Goal: Task Accomplishment & Management: Use online tool/utility

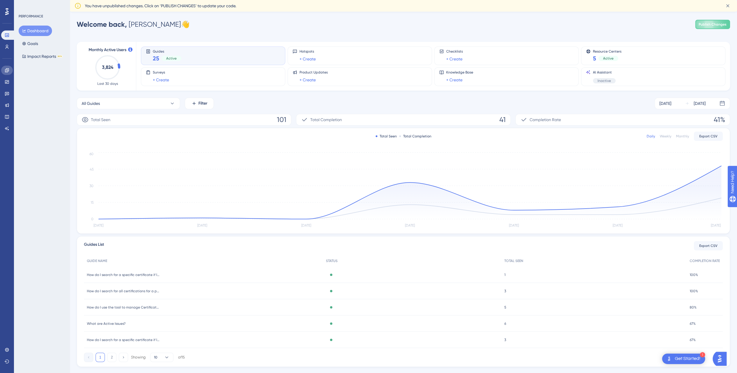
drag, startPoint x: 344, startPoint y: 0, endPoint x: 4, endPoint y: 73, distance: 348.3
click at [4, 73] on link at bounding box center [7, 70] width 12 height 9
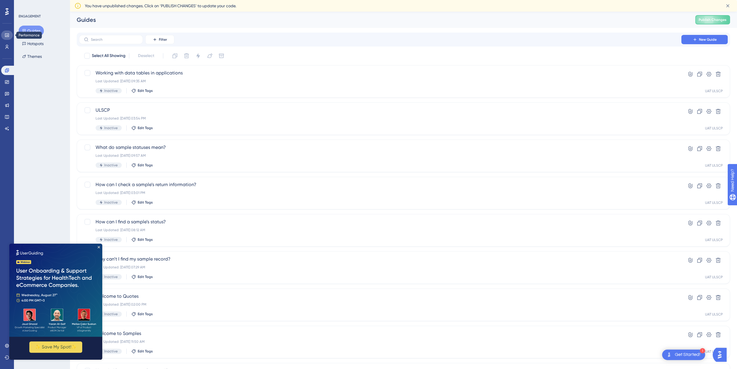
drag, startPoint x: 6, startPoint y: 48, endPoint x: 7, endPoint y: 34, distance: 14.0
click at [7, 34] on icon at bounding box center [7, 34] width 4 height 3
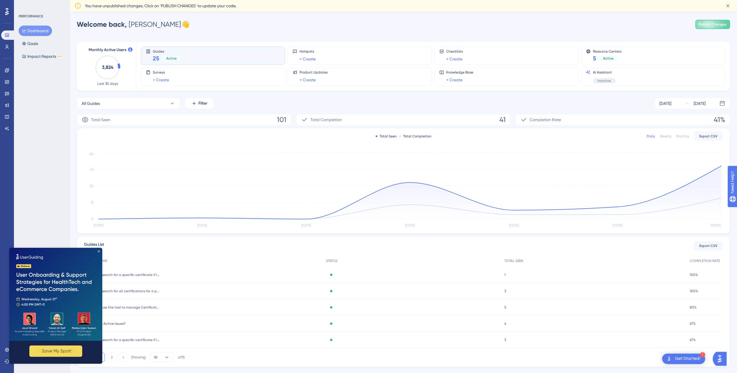
click at [98, 251] on icon "Close Preview" at bounding box center [99, 251] width 2 height 2
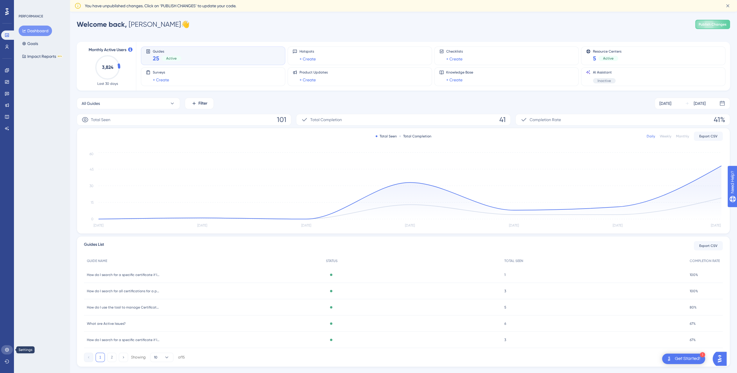
click at [8, 351] on icon at bounding box center [7, 350] width 4 height 4
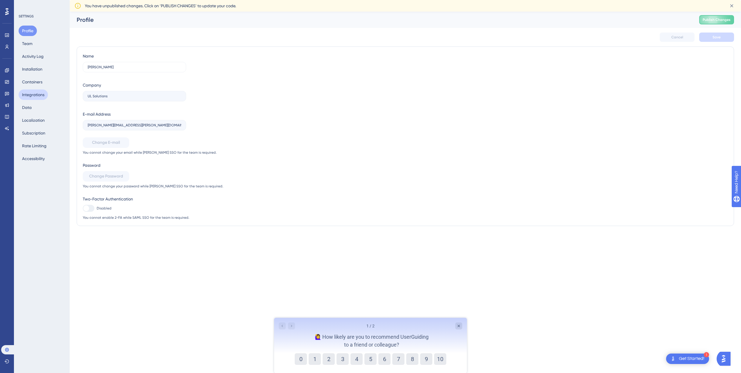
click at [33, 96] on button "Integrations" at bounding box center [33, 94] width 29 height 10
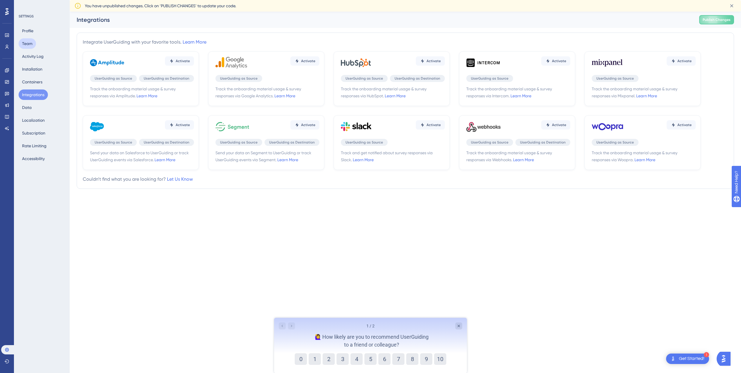
click at [31, 45] on button "Team" at bounding box center [27, 43] width 17 height 10
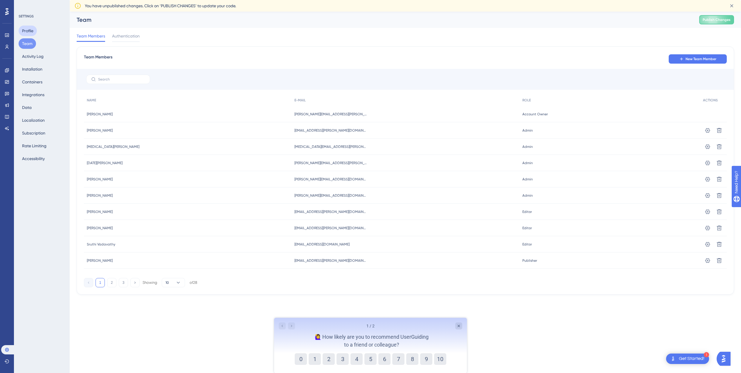
click at [31, 32] on button "Profile" at bounding box center [28, 31] width 18 height 10
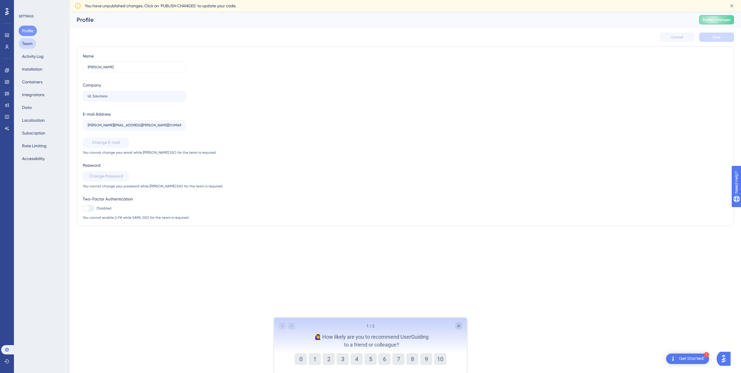
click at [29, 44] on button "Team" at bounding box center [27, 43] width 17 height 10
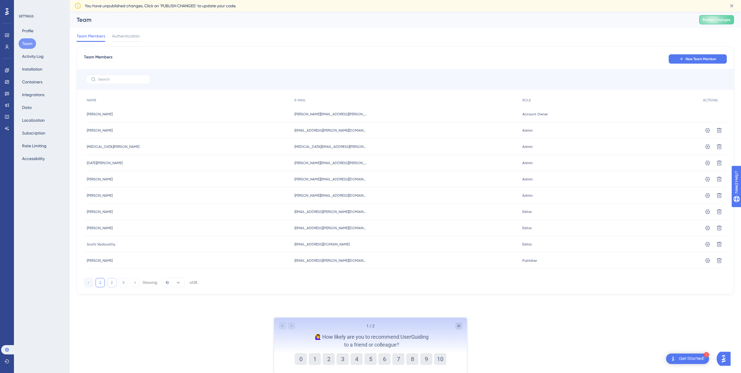
click at [112, 283] on button "2" at bounding box center [111, 282] width 9 height 9
click at [124, 283] on button "3" at bounding box center [123, 282] width 9 height 9
click at [30, 56] on button "Activity Log" at bounding box center [33, 56] width 28 height 10
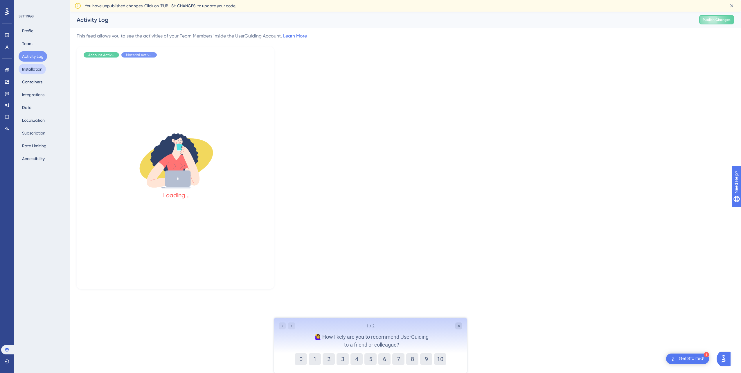
click at [31, 68] on button "Installation" at bounding box center [32, 69] width 27 height 10
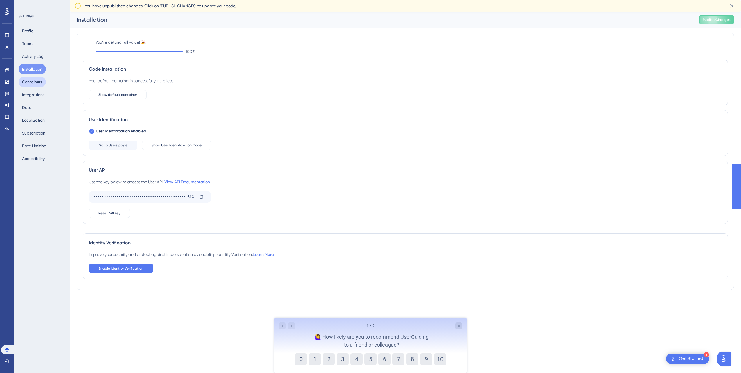
click at [33, 82] on button "Containers" at bounding box center [32, 82] width 27 height 10
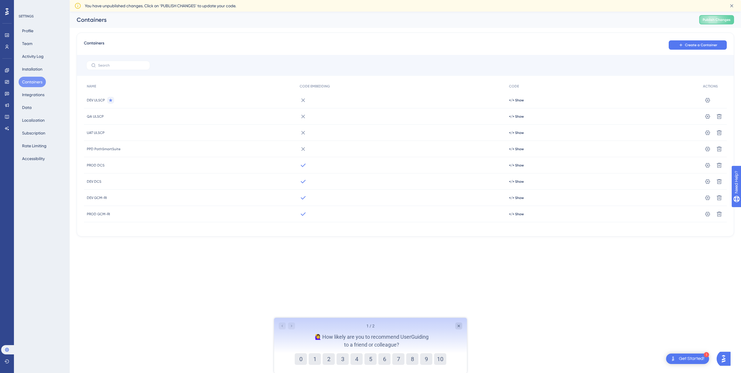
click at [131, 101] on div "DEV ULSCP" at bounding box center [190, 100] width 213 height 16
click at [98, 100] on span "DEV ULSCP" at bounding box center [96, 100] width 18 height 5
click at [518, 101] on span "</> Show" at bounding box center [516, 100] width 15 height 5
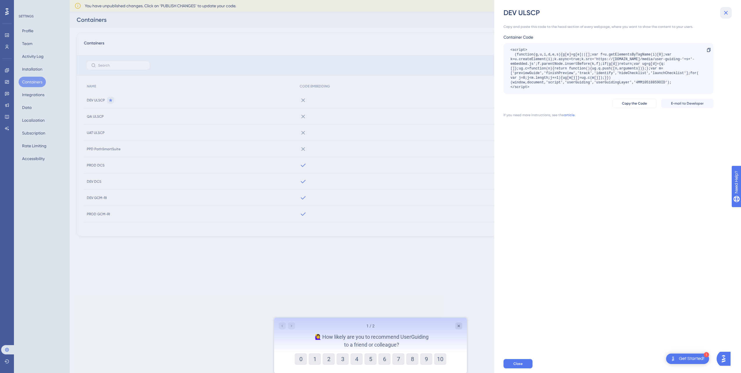
click at [727, 12] on icon at bounding box center [726, 13] width 4 height 4
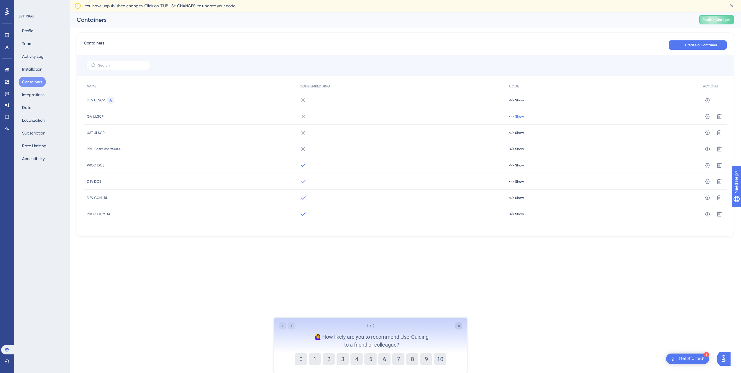
click at [516, 103] on span "</> Show" at bounding box center [516, 100] width 15 height 5
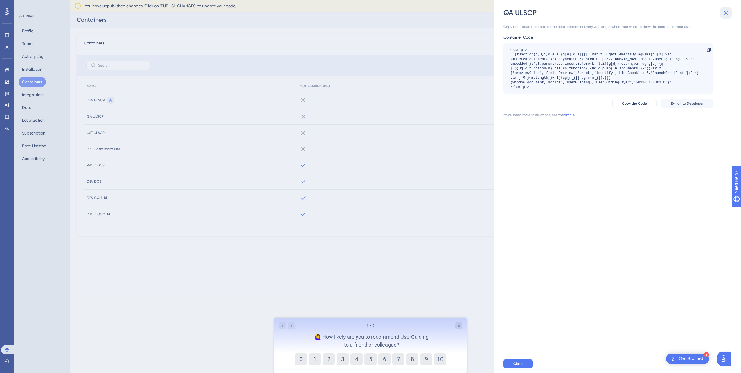
click at [727, 11] on icon at bounding box center [726, 13] width 4 height 4
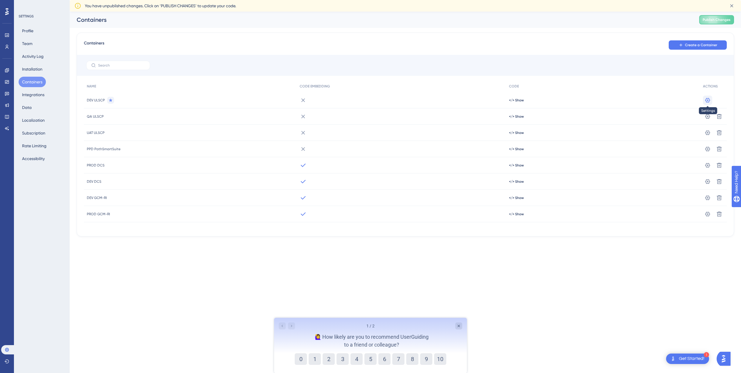
click at [708, 99] on icon at bounding box center [708, 100] width 6 height 6
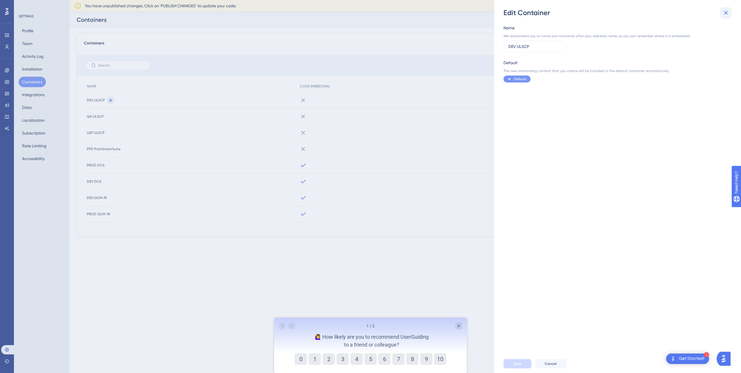
click at [728, 14] on icon at bounding box center [726, 12] width 7 height 7
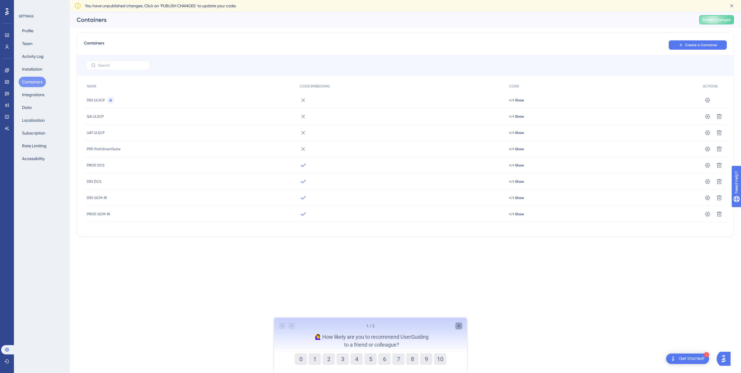
click at [458, 326] on icon "Close survey" at bounding box center [459, 326] width 5 height 5
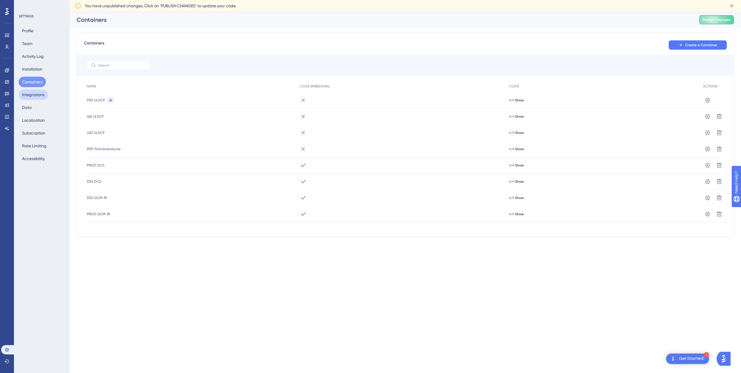
click at [35, 97] on button "Integrations" at bounding box center [33, 94] width 29 height 10
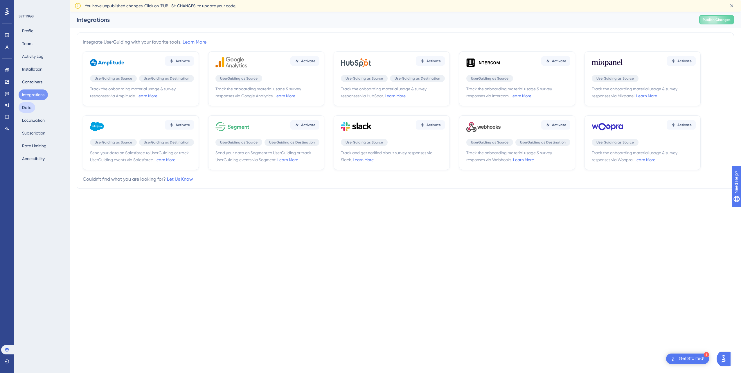
click at [28, 109] on button "Data" at bounding box center [27, 107] width 17 height 10
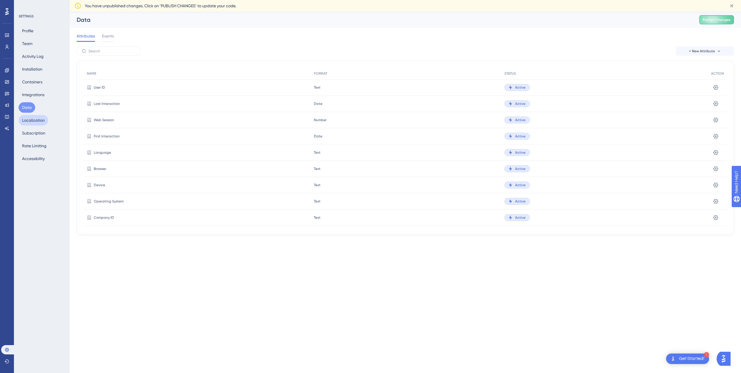
click at [28, 120] on button "Localization" at bounding box center [34, 120] width 30 height 10
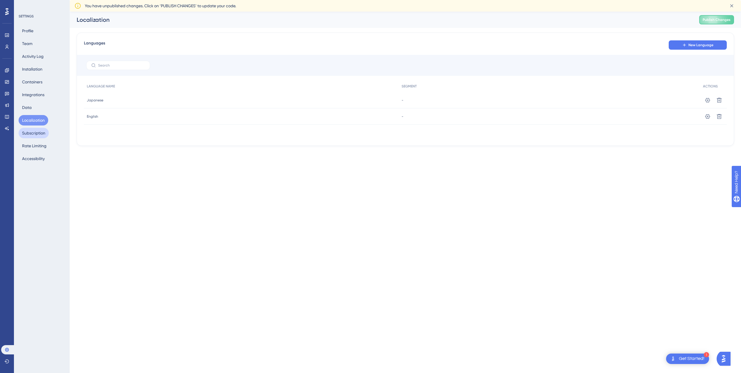
click at [29, 131] on button "Subscription" at bounding box center [34, 133] width 30 height 10
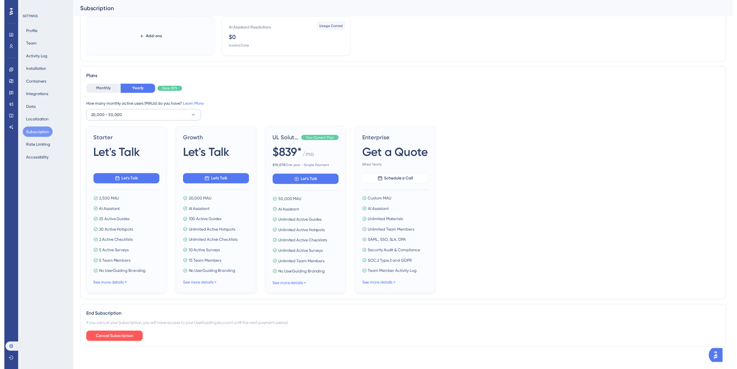
scroll to position [15, 0]
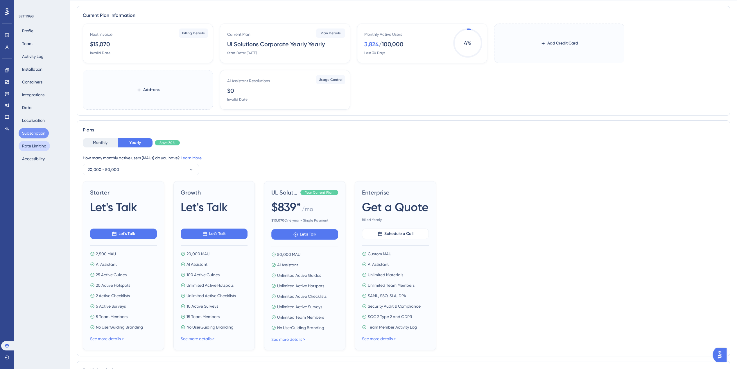
click at [36, 146] on button "Rate Limiting" at bounding box center [34, 146] width 31 height 10
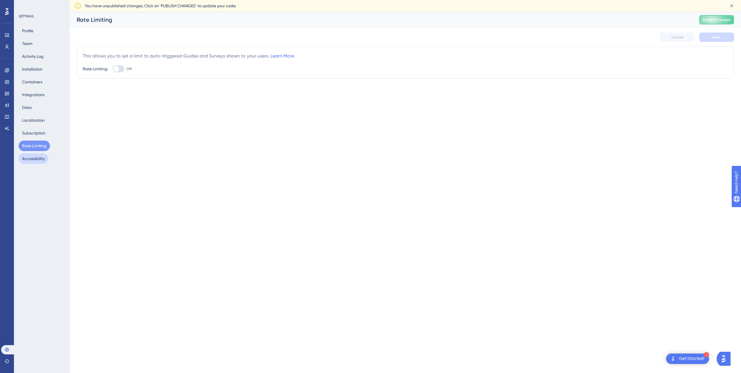
click at [33, 157] on button "Accessibility" at bounding box center [34, 158] width 30 height 10
click at [29, 134] on button "Subscription" at bounding box center [34, 133] width 30 height 10
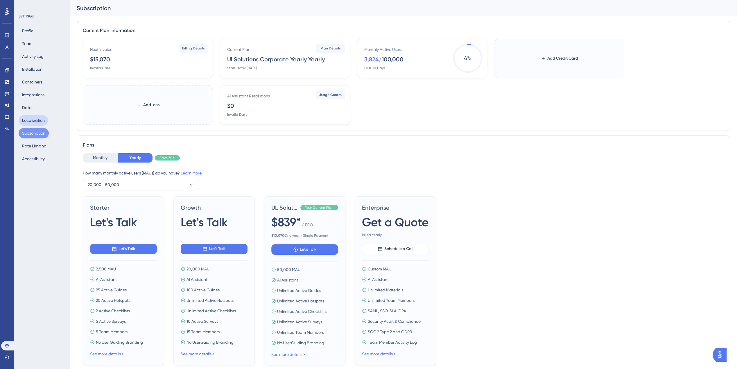
click at [29, 121] on button "Localization" at bounding box center [34, 120] width 30 height 10
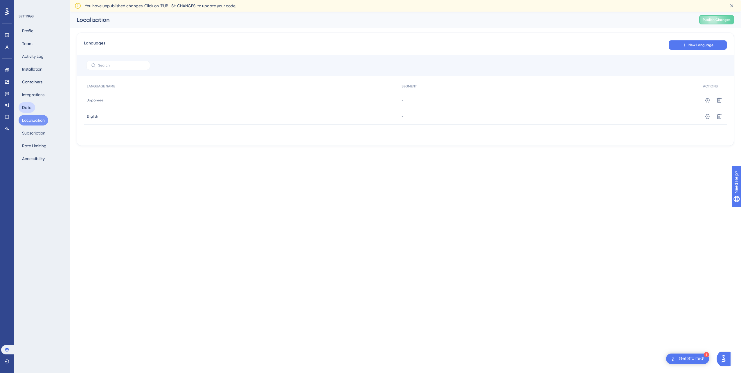
click at [30, 110] on button "Data" at bounding box center [27, 107] width 17 height 10
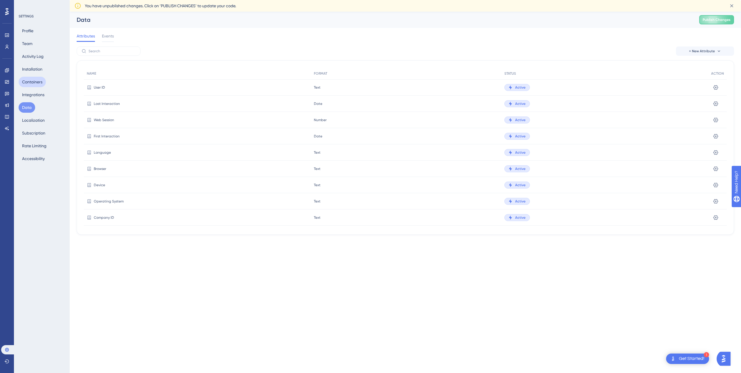
click at [29, 80] on button "Containers" at bounding box center [32, 82] width 27 height 10
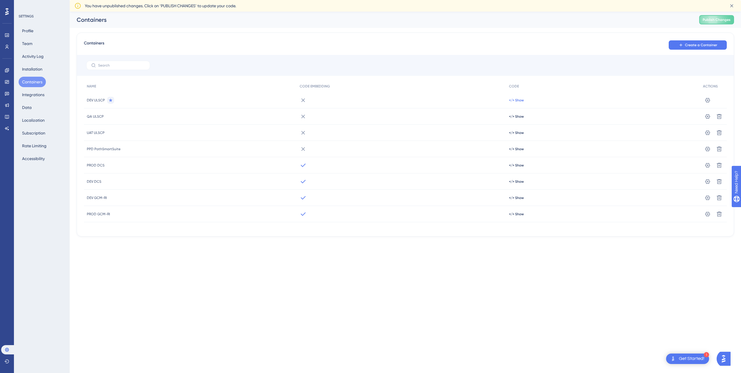
click at [515, 100] on span "</> Show" at bounding box center [516, 100] width 15 height 5
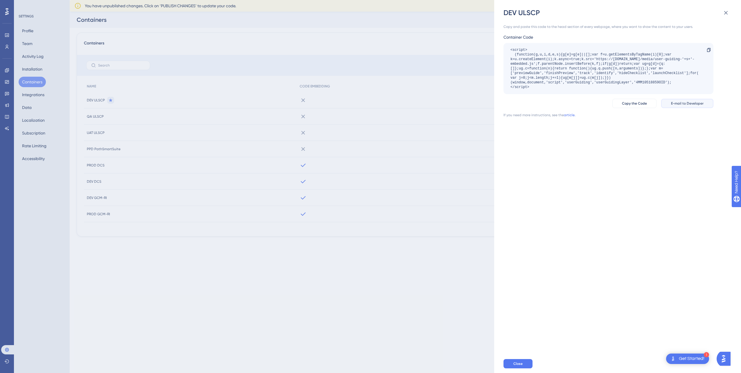
click at [680, 104] on span "E-mail to Developer" at bounding box center [687, 103] width 33 height 5
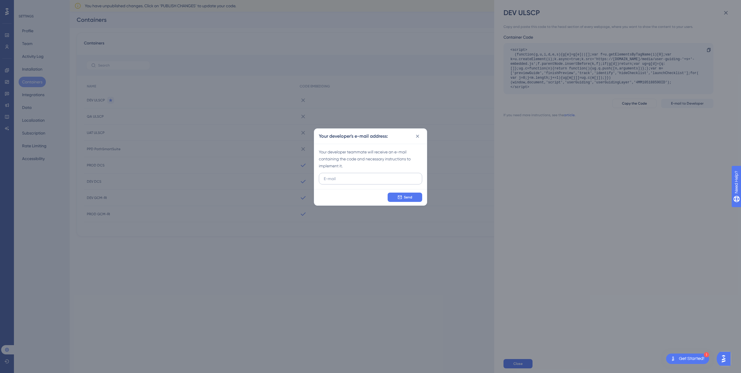
click at [349, 178] on input "text" at bounding box center [369, 178] width 91 height 6
click at [348, 180] on input "text" at bounding box center [369, 178] width 91 height 6
paste input "[EMAIL_ADDRESS][PERSON_NAME][DOMAIN_NAME]"
type input "[EMAIL_ADDRESS][PERSON_NAME][DOMAIN_NAME]"
click at [403, 197] on button "Send" at bounding box center [405, 197] width 35 height 9
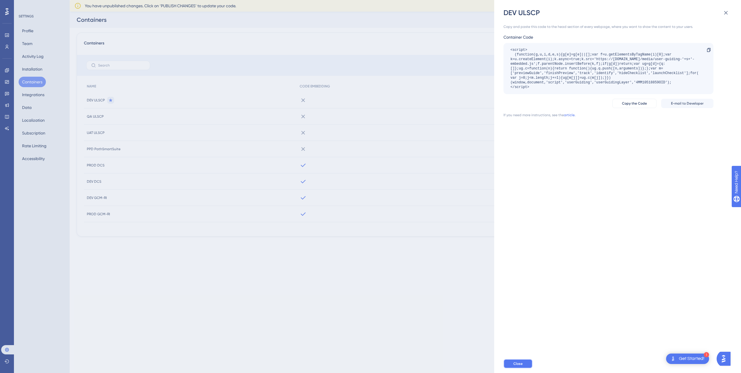
click at [522, 363] on span "Close" at bounding box center [518, 363] width 9 height 5
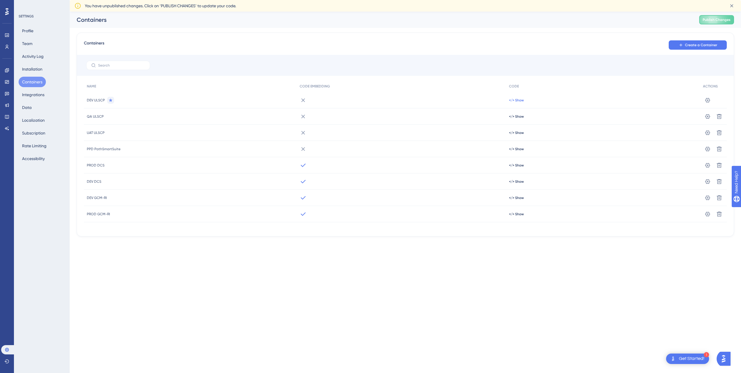
click at [518, 100] on span "</> Show" at bounding box center [516, 100] width 15 height 5
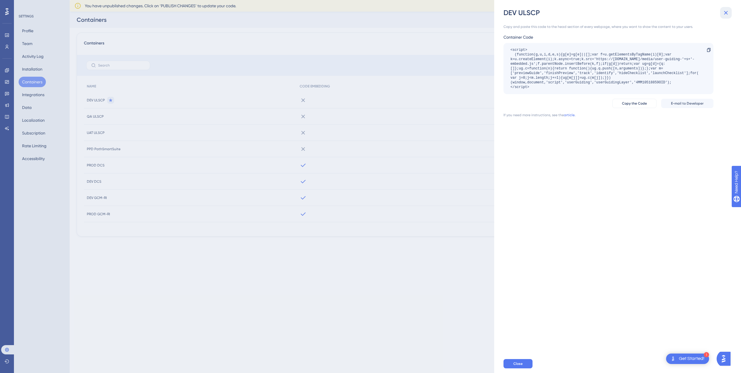
click at [725, 14] on icon at bounding box center [726, 13] width 4 height 4
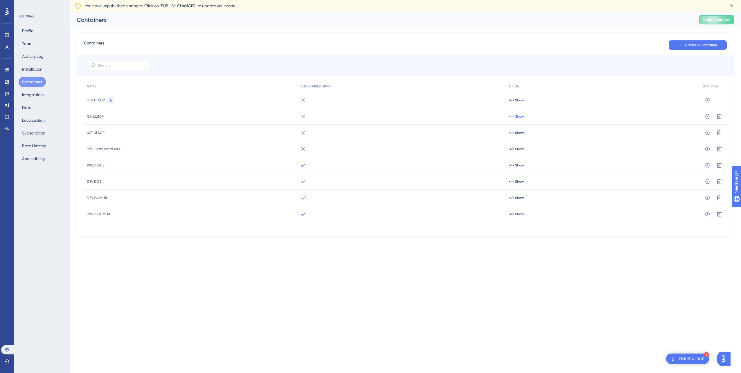
click at [517, 103] on span "</> Show" at bounding box center [516, 100] width 15 height 5
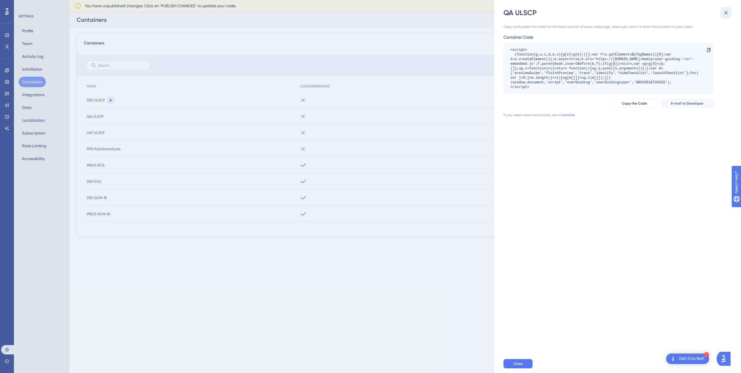
click at [724, 13] on icon at bounding box center [726, 12] width 7 height 7
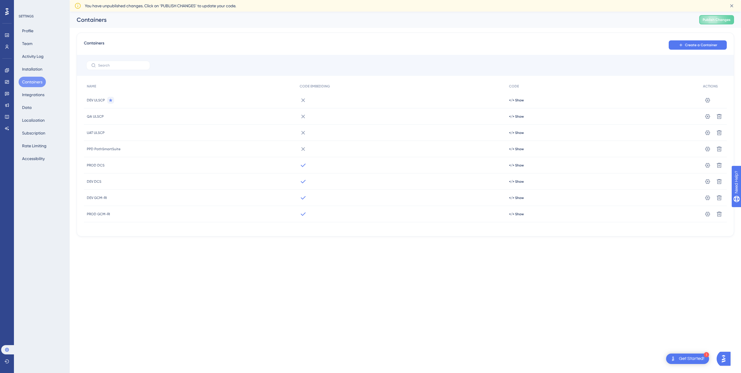
click at [94, 116] on span "QA ULSCP" at bounding box center [95, 116] width 17 height 5
click at [27, 58] on button "Activity Log" at bounding box center [33, 56] width 28 height 10
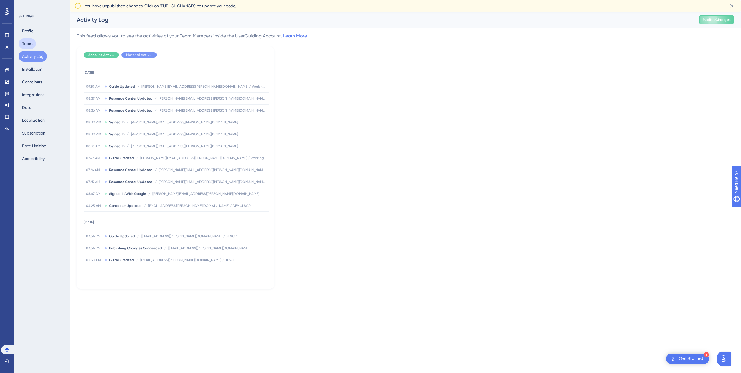
click at [26, 41] on button "Team" at bounding box center [27, 43] width 17 height 10
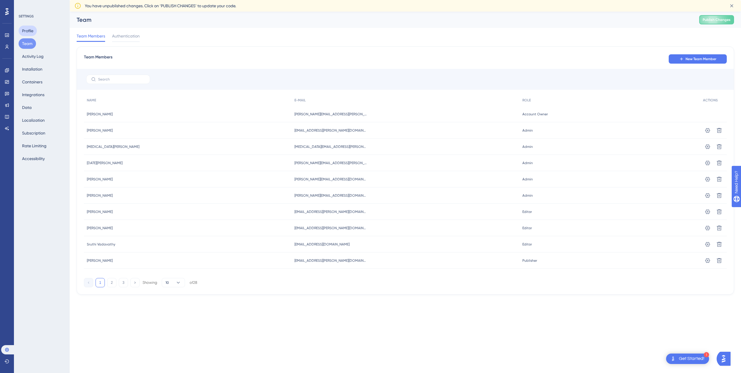
click at [27, 28] on button "Profile" at bounding box center [28, 31] width 18 height 10
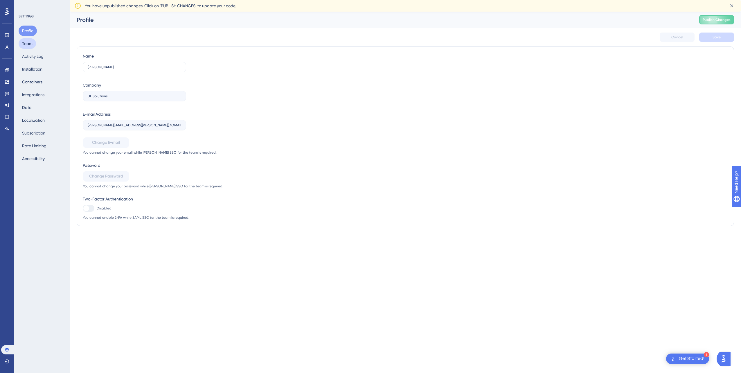
click at [35, 43] on button "Team" at bounding box center [27, 43] width 17 height 10
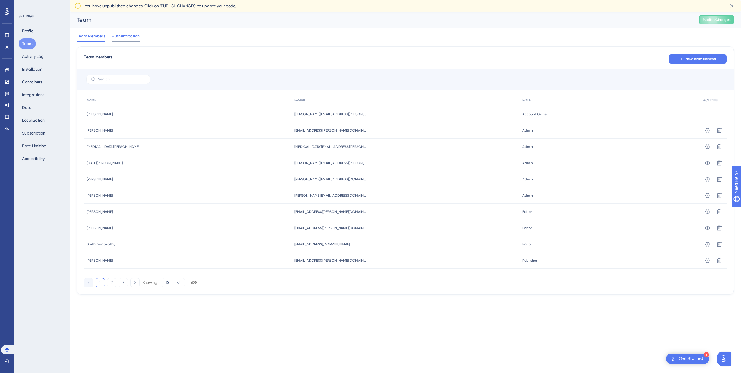
click at [121, 35] on span "Authentication" at bounding box center [126, 36] width 28 height 7
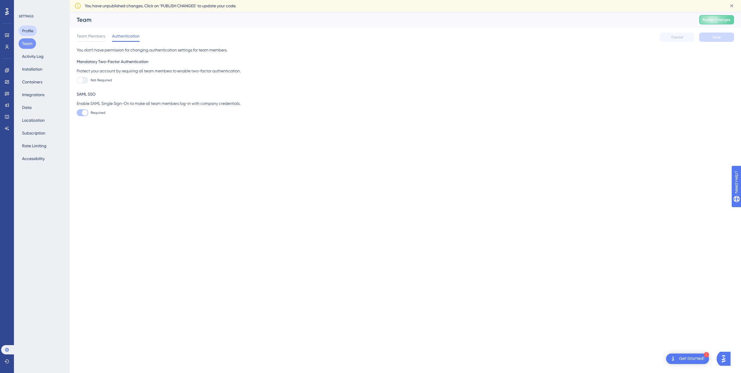
click at [26, 29] on button "Profile" at bounding box center [28, 31] width 18 height 10
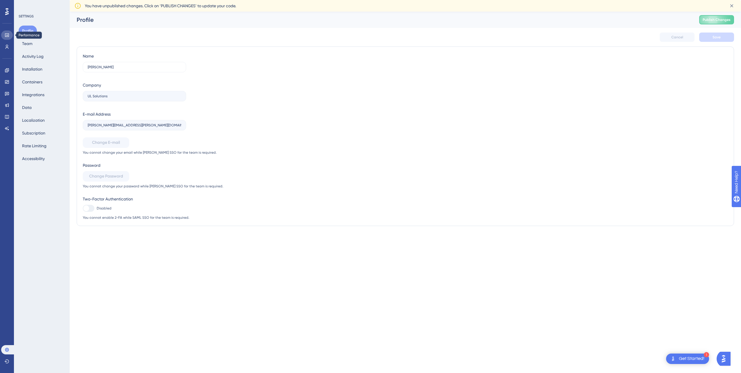
click at [5, 36] on icon at bounding box center [7, 34] width 4 height 3
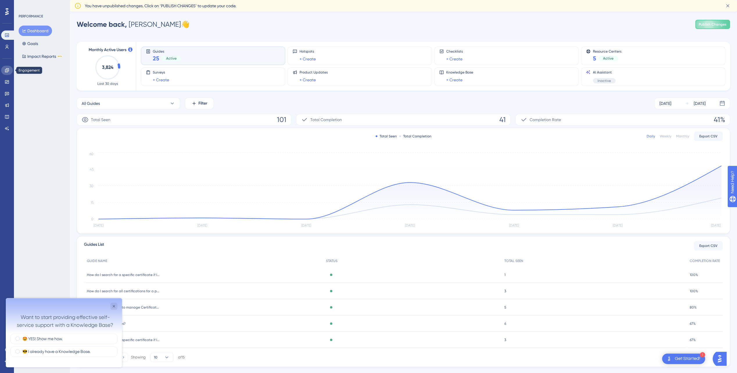
click at [7, 70] on icon at bounding box center [7, 70] width 4 height 4
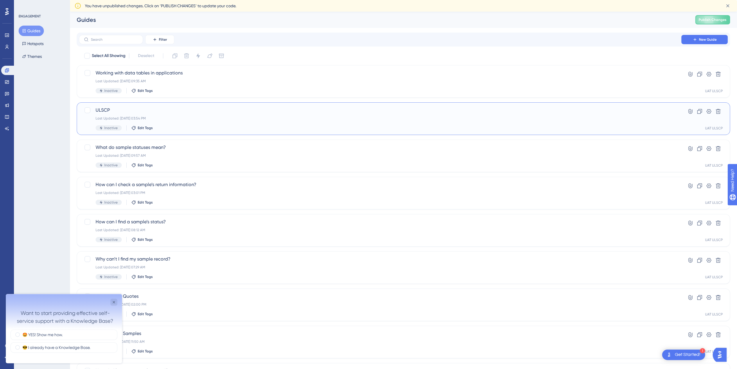
click at [106, 109] on span "ULSCP" at bounding box center [380, 110] width 569 height 7
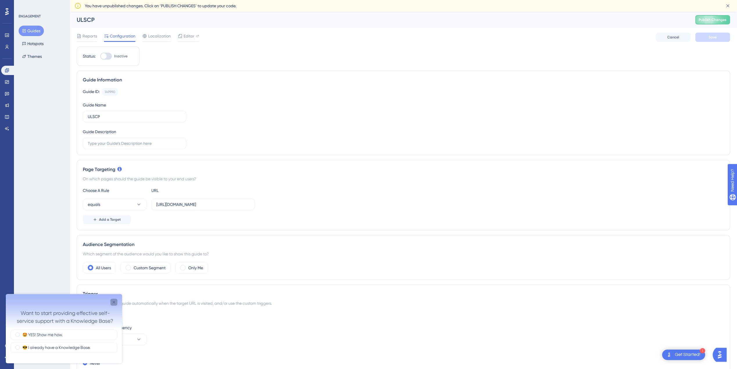
click at [115, 302] on icon "Close survey" at bounding box center [114, 301] width 5 height 5
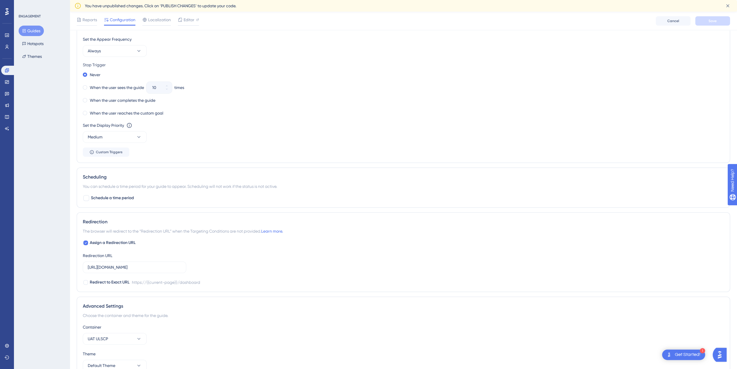
scroll to position [320, 0]
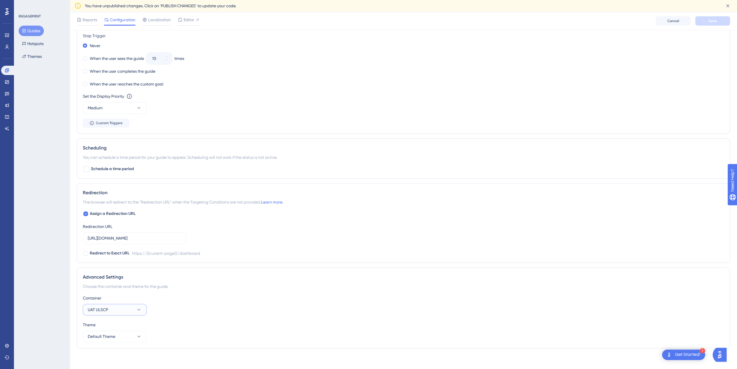
click at [114, 306] on button "UAT ULSCP" at bounding box center [115, 310] width 64 height 12
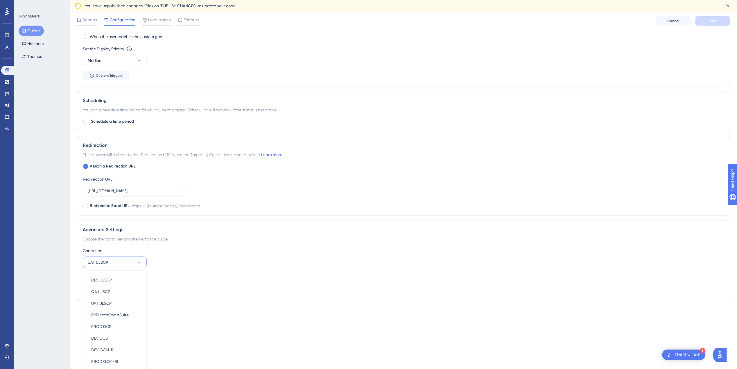
click at [33, 279] on div "ENGAGEMENT Guides Hotspots Themes" at bounding box center [42, 184] width 56 height 369
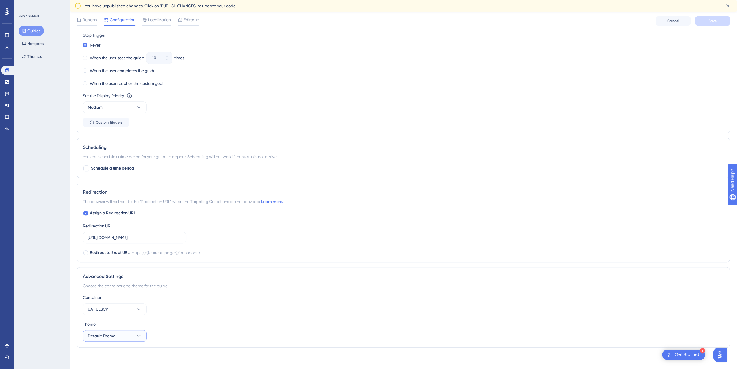
click at [128, 337] on button "Default Theme" at bounding box center [115, 336] width 64 height 12
click at [128, 333] on button "Default Theme" at bounding box center [115, 336] width 64 height 12
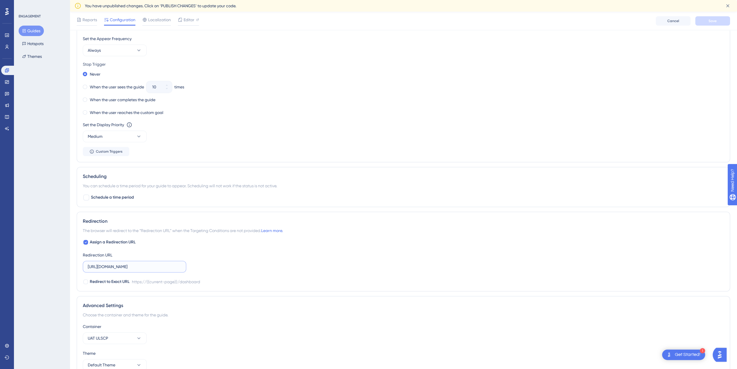
click at [148, 263] on input "[URL][DOMAIN_NAME]" at bounding box center [135, 266] width 94 height 6
click at [149, 264] on input "[URL][DOMAIN_NAME]" at bounding box center [135, 266] width 94 height 6
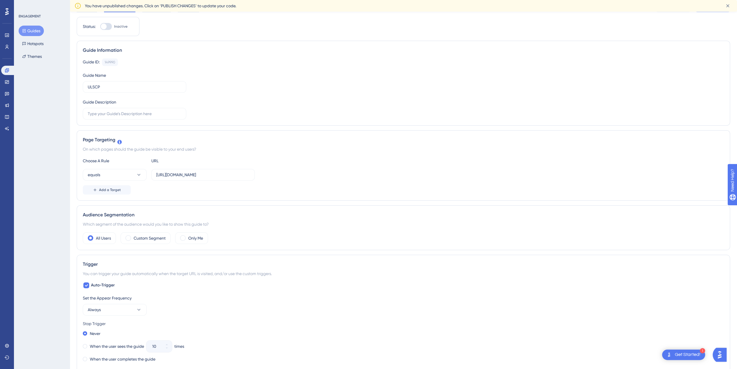
scroll to position [0, 0]
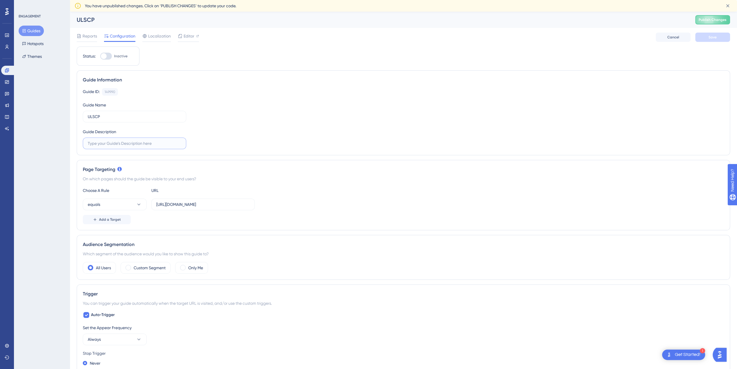
click at [128, 143] on input "text" at bounding box center [135, 143] width 94 height 6
click at [672, 37] on span "Cancel" at bounding box center [673, 37] width 12 height 5
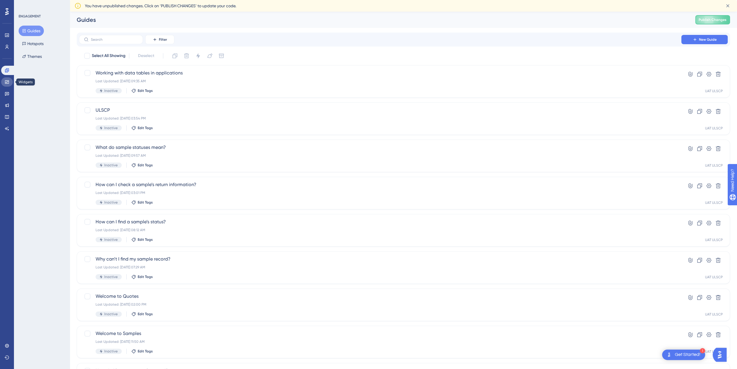
click at [8, 81] on icon at bounding box center [7, 82] width 5 height 5
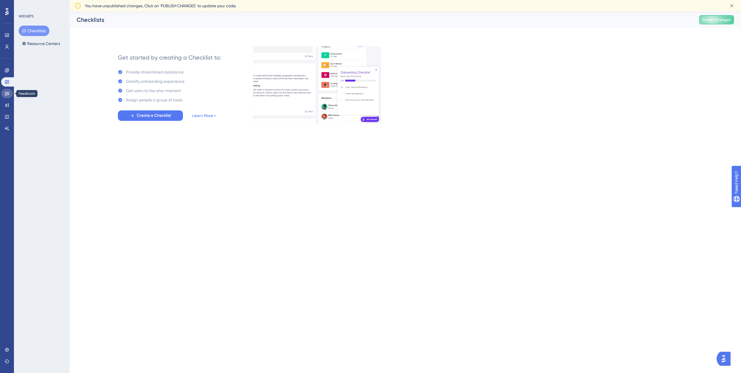
click at [9, 93] on link at bounding box center [7, 93] width 12 height 9
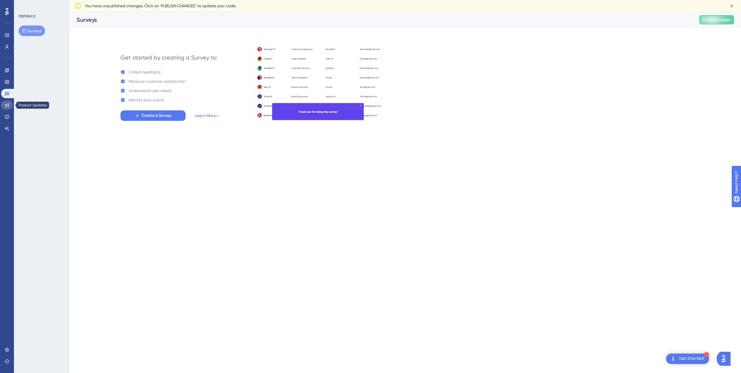
click at [8, 105] on icon at bounding box center [7, 105] width 4 height 4
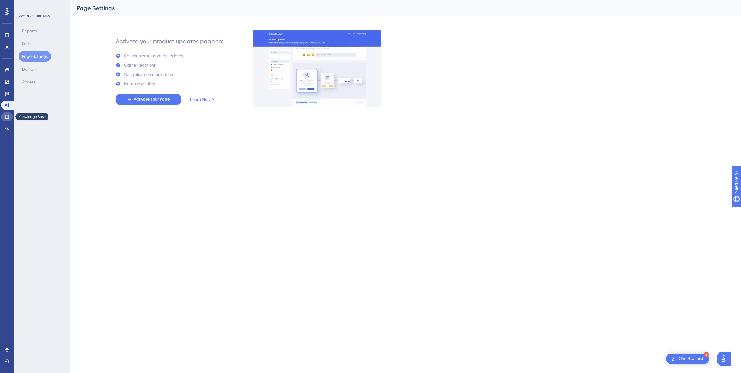
click at [6, 117] on icon at bounding box center [7, 116] width 5 height 5
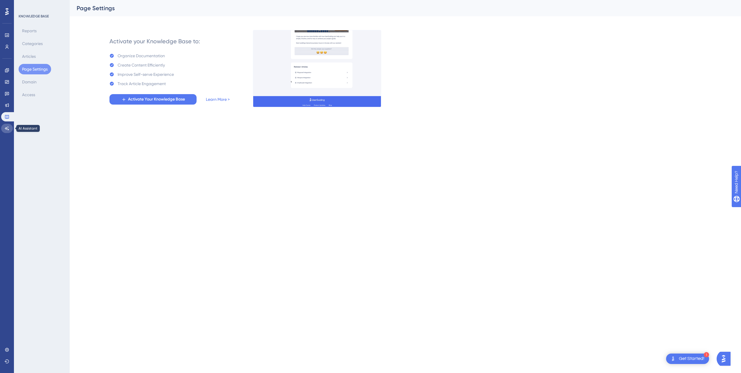
click at [7, 129] on icon at bounding box center [7, 128] width 5 height 5
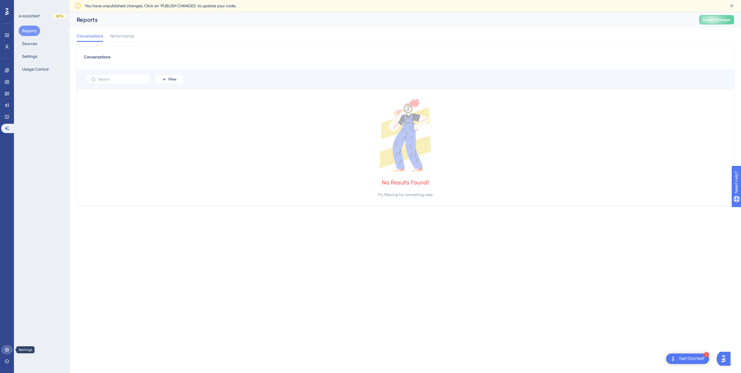
click at [6, 348] on icon at bounding box center [7, 350] width 4 height 4
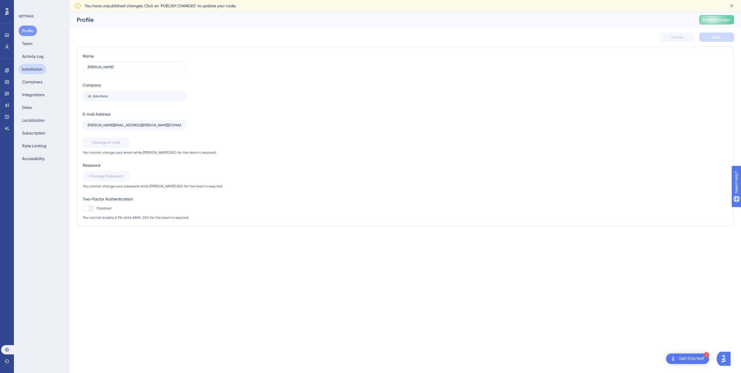
click at [27, 71] on button "Installation" at bounding box center [32, 69] width 27 height 10
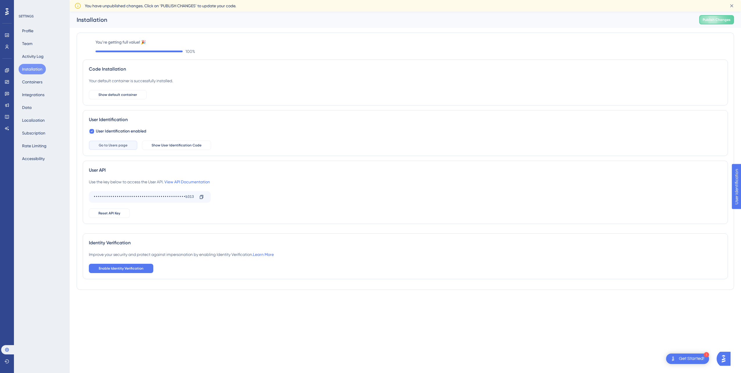
click at [112, 145] on span "Go to Users page" at bounding box center [113, 145] width 29 height 5
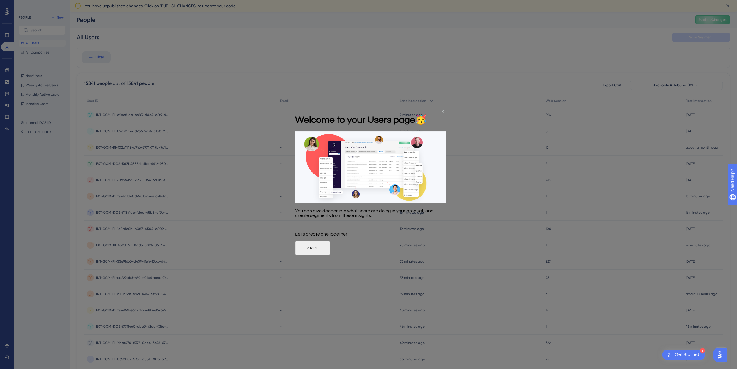
click at [443, 111] on icon "Close Preview" at bounding box center [443, 111] width 2 height 2
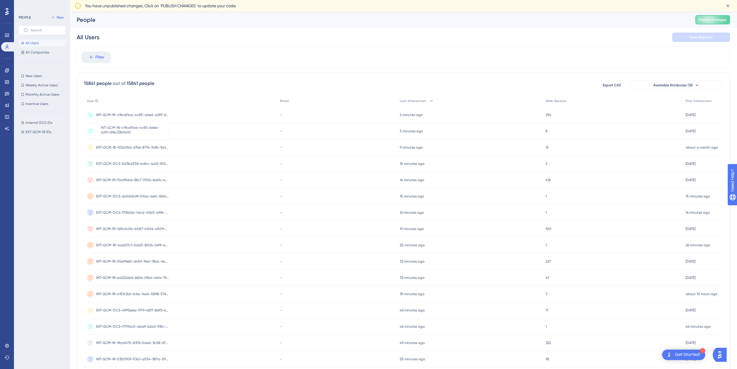
click at [133, 115] on span "INT-GCM-RI-c9bc81aa-cc85-dde4-a2f9-df8c53b1fa92" at bounding box center [132, 114] width 73 height 5
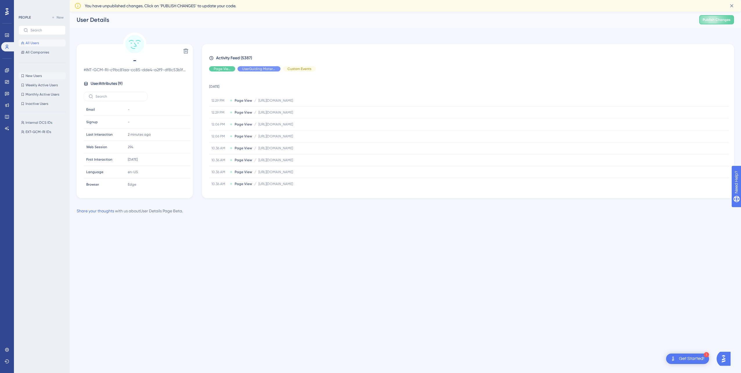
click at [35, 75] on span "New Users" at bounding box center [34, 75] width 16 height 5
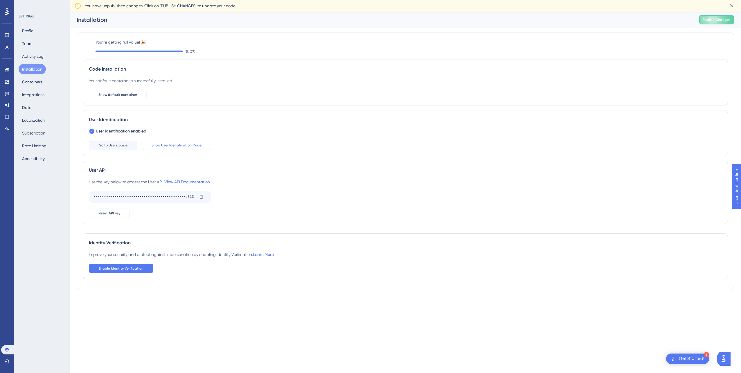
click at [184, 146] on span "Show User Identification Code" at bounding box center [177, 145] width 50 height 5
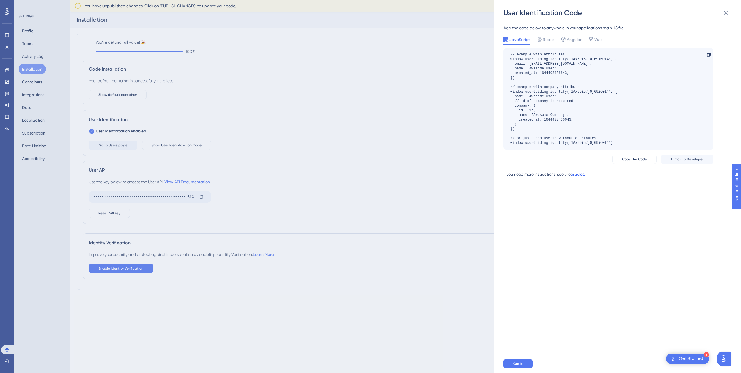
click at [579, 175] on link "articles." at bounding box center [578, 177] width 15 height 12
click at [724, 13] on icon at bounding box center [726, 12] width 7 height 7
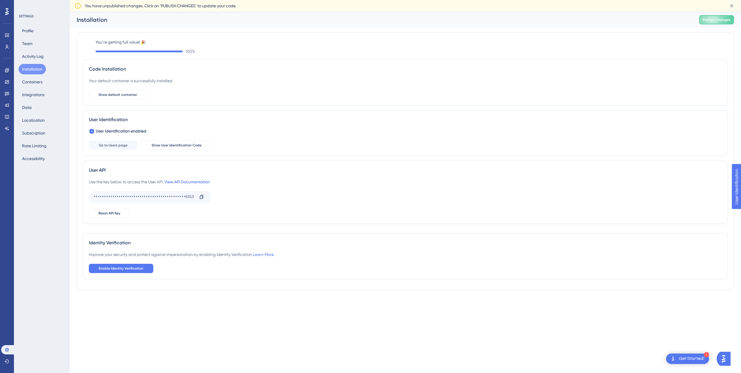
click at [179, 181] on link "View API Documentation" at bounding box center [187, 182] width 46 height 5
